Goal: Task Accomplishment & Management: Manage account settings

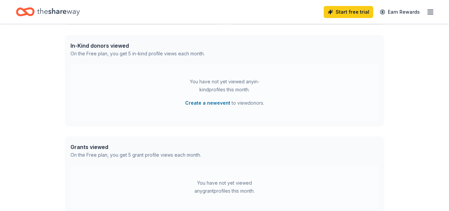
scroll to position [166, 0]
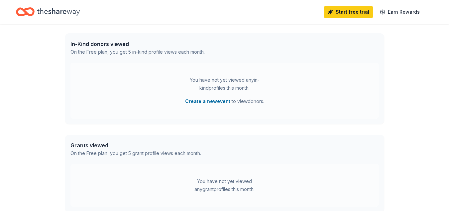
drag, startPoint x: 252, startPoint y: 83, endPoint x: 303, endPoint y: 88, distance: 51.2
click at [262, 90] on div "You have not yet viewed any in-kind profiles this month." at bounding box center [224, 84] width 83 height 16
click at [308, 88] on div "You have not yet viewed any in-kind profiles this month. Create a new event to …" at bounding box center [225, 91] width 309 height 56
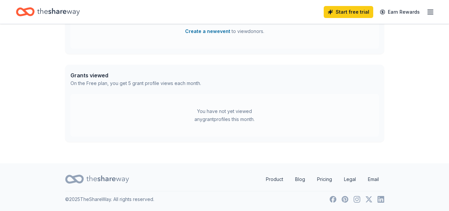
scroll to position [237, 0]
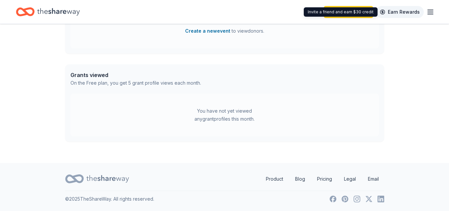
click at [396, 11] on link "Earn Rewards" at bounding box center [400, 12] width 48 height 12
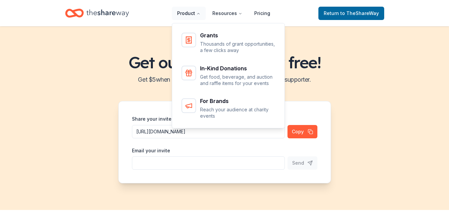
click at [193, 16] on button "Product" at bounding box center [189, 13] width 34 height 13
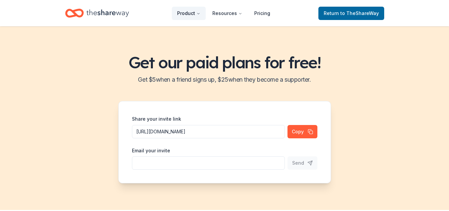
click at [193, 16] on button "Product" at bounding box center [189, 13] width 34 height 13
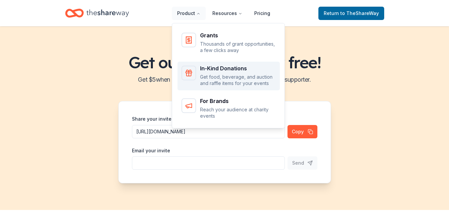
click at [237, 82] on p "Get food, beverage, and auction and raffle items for your events" at bounding box center [238, 80] width 76 height 13
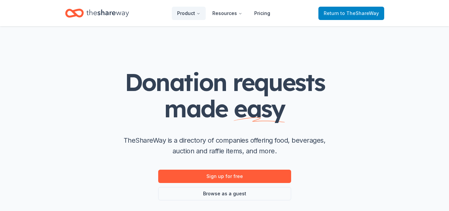
click at [370, 12] on span "to TheShareWay" at bounding box center [360, 13] width 39 height 6
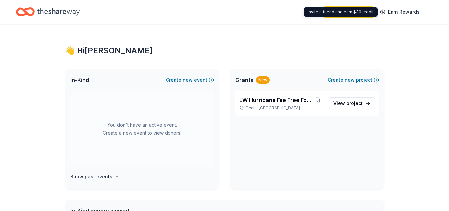
click at [432, 12] on line "button" at bounding box center [430, 12] width 5 height 0
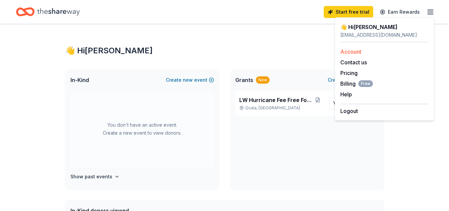
click at [354, 51] on link "Account" at bounding box center [351, 51] width 21 height 7
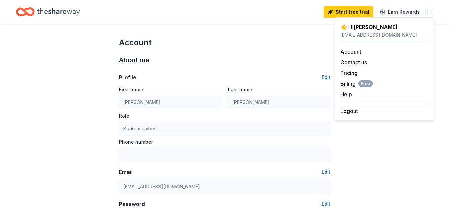
click at [326, 170] on button "Edit" at bounding box center [326, 172] width 9 height 8
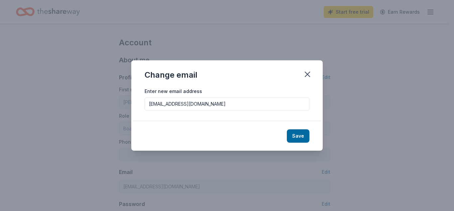
drag, startPoint x: 192, startPoint y: 102, endPoint x: 84, endPoint y: 102, distance: 107.8
click at [84, 102] on div "Change email Enter new email address admin@lwhurricanekoc.com Save" at bounding box center [227, 105] width 454 height 211
type input "hurricaneboostersfb@gmail.com"
click at [297, 136] on button "Save" at bounding box center [298, 135] width 23 height 13
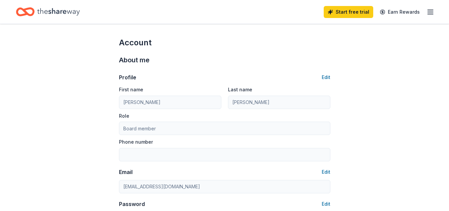
type input "hurricaneboostersfb@gmail.com"
click at [324, 77] on button "Edit" at bounding box center [326, 77] width 9 height 8
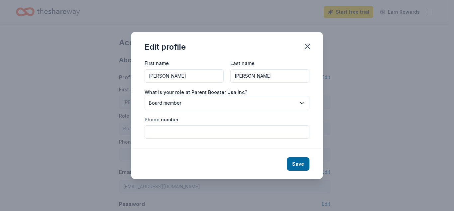
drag, startPoint x: 187, startPoint y: 76, endPoint x: 120, endPoint y: 77, distance: 67.2
click at [120, 77] on div "Edit profile First name Krysta Last name Morris What is your role at Parent Boo…" at bounding box center [227, 105] width 454 height 211
type input "Future"
type input "Boosters"
click at [294, 160] on button "Save" at bounding box center [298, 163] width 23 height 13
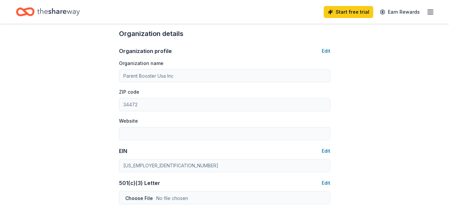
scroll to position [266, 0]
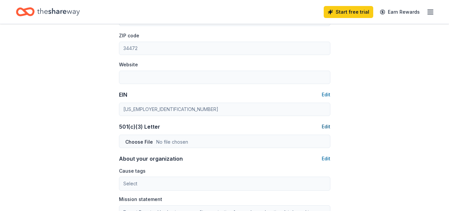
click at [325, 127] on button "Edit" at bounding box center [326, 126] width 9 height 8
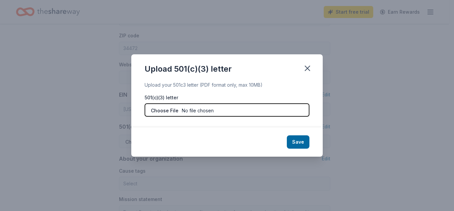
click at [289, 111] on input "file" at bounding box center [227, 109] width 165 height 13
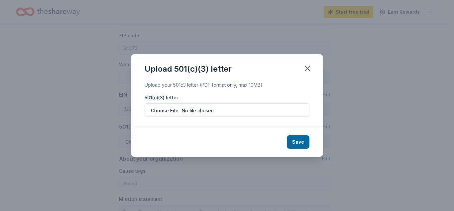
type input "Future"
type input "Boosters"
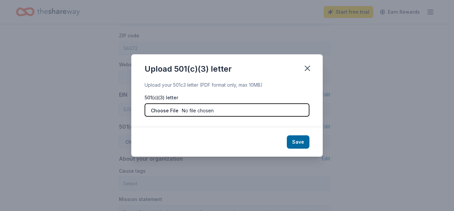
type input "C:\fakepath\LW Hurricane 501 (c)3.pdf"
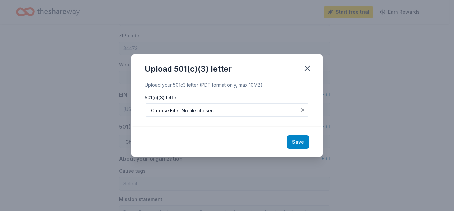
click at [303, 143] on button "Save" at bounding box center [298, 141] width 23 height 13
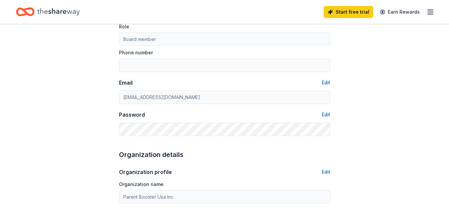
scroll to position [0, 0]
